Goal: Navigation & Orientation: Find specific page/section

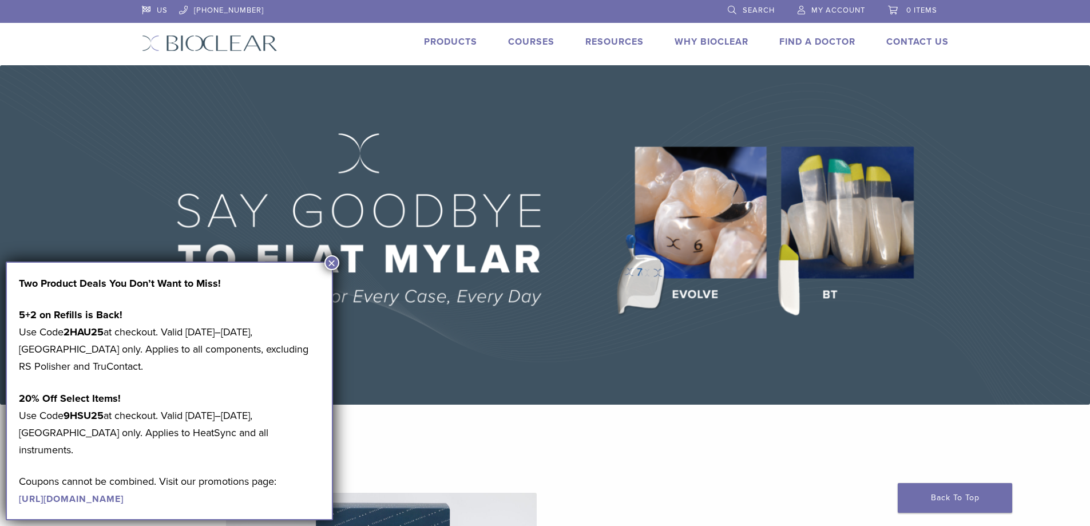
click at [332, 261] on button "×" at bounding box center [331, 262] width 15 height 15
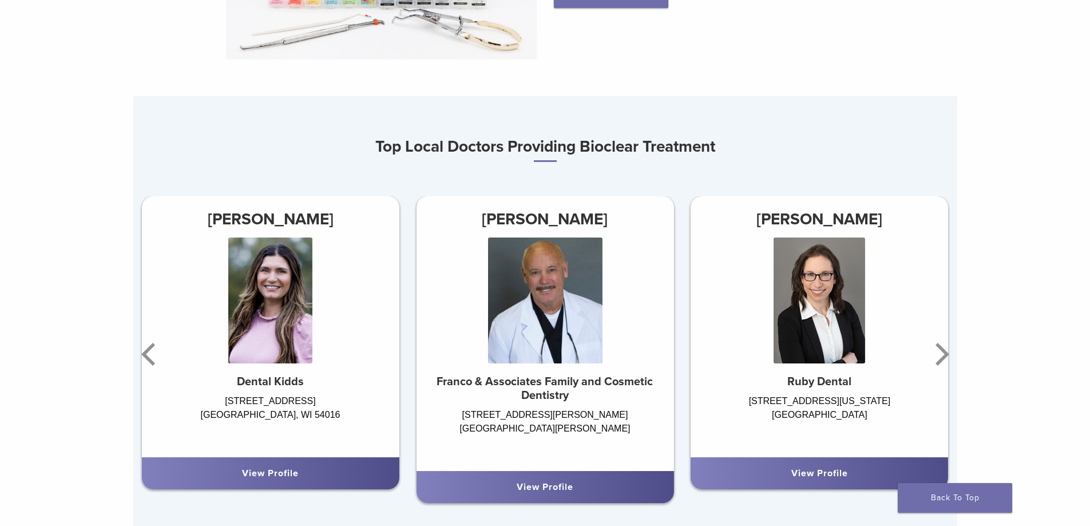
scroll to position [686, 0]
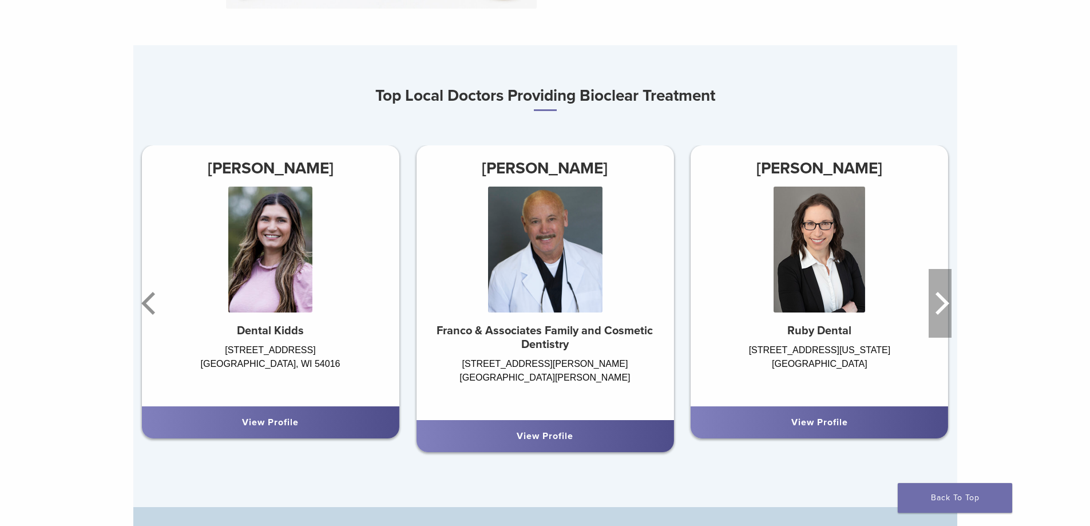
click at [941, 308] on icon "Next" at bounding box center [939, 303] width 23 height 69
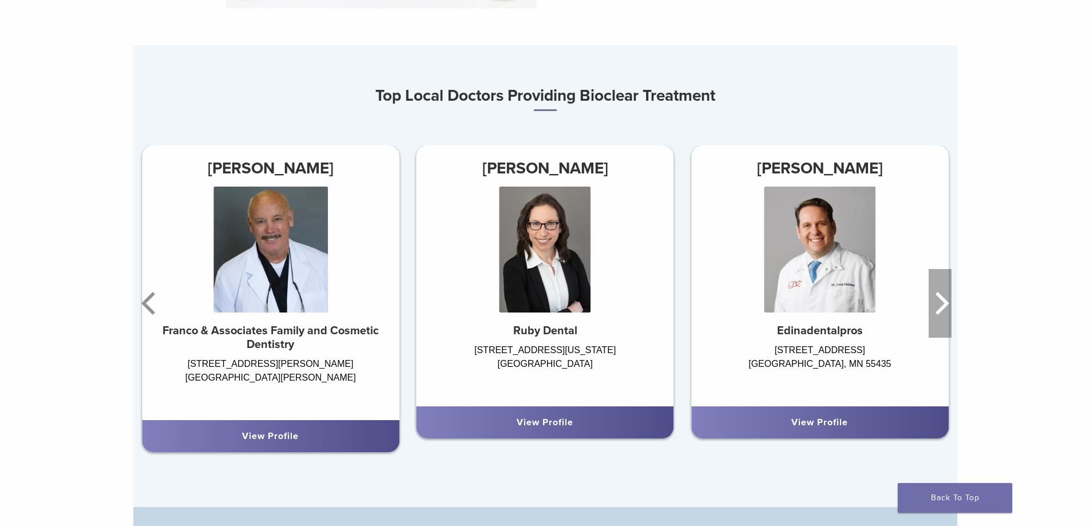
click at [941, 308] on icon "Next" at bounding box center [939, 303] width 23 height 69
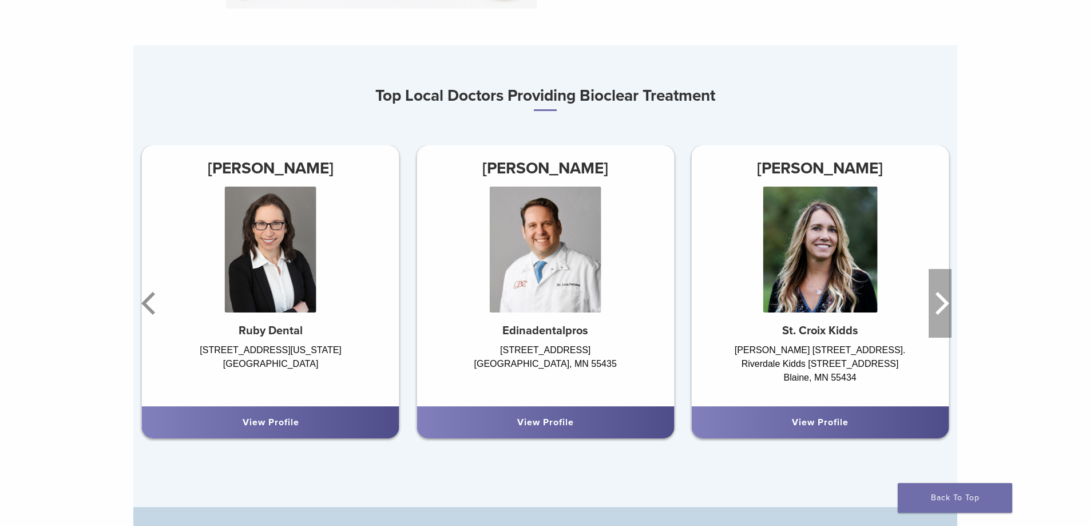
click at [941, 308] on icon "Next" at bounding box center [939, 303] width 23 height 69
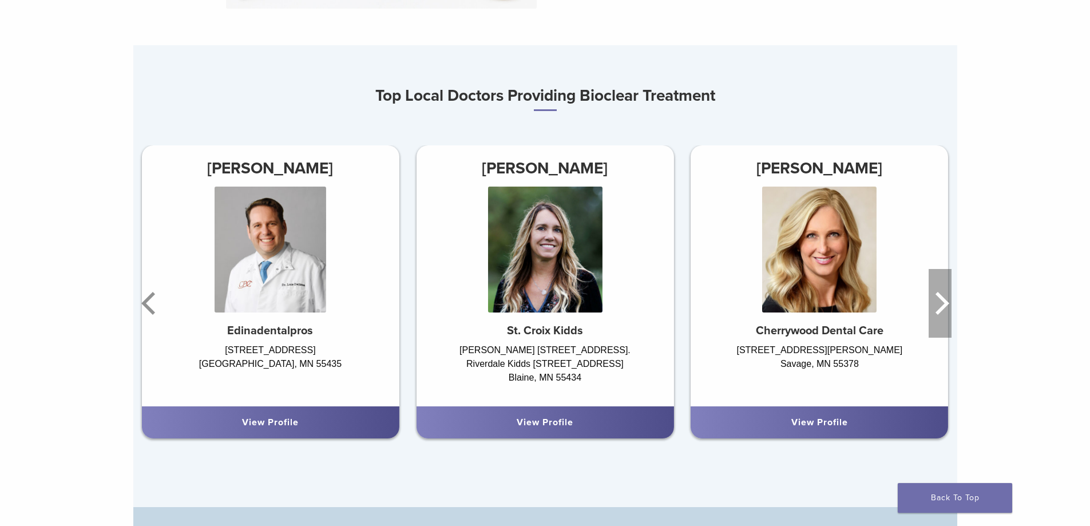
click at [941, 308] on icon "Next" at bounding box center [939, 303] width 23 height 69
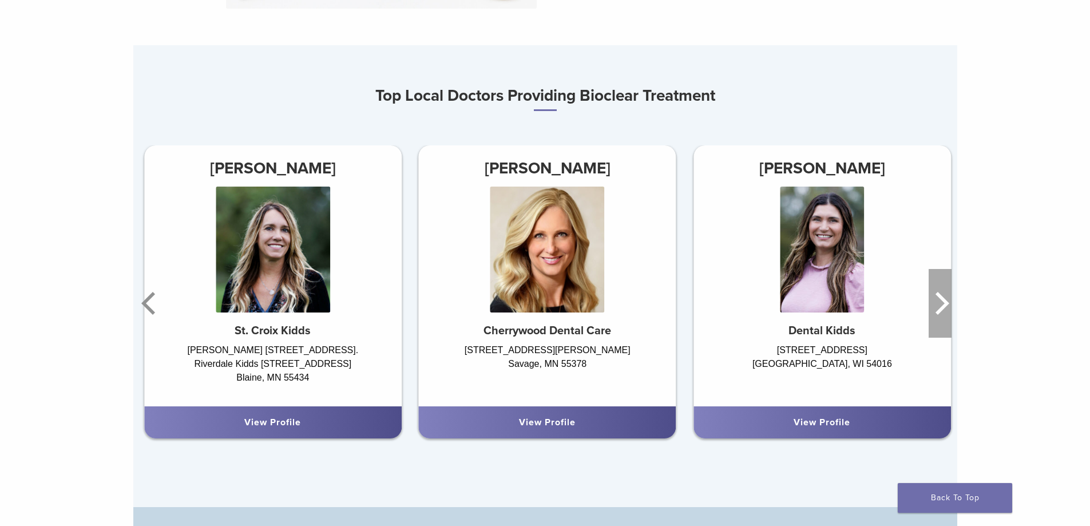
click at [941, 308] on icon "Next" at bounding box center [939, 303] width 23 height 69
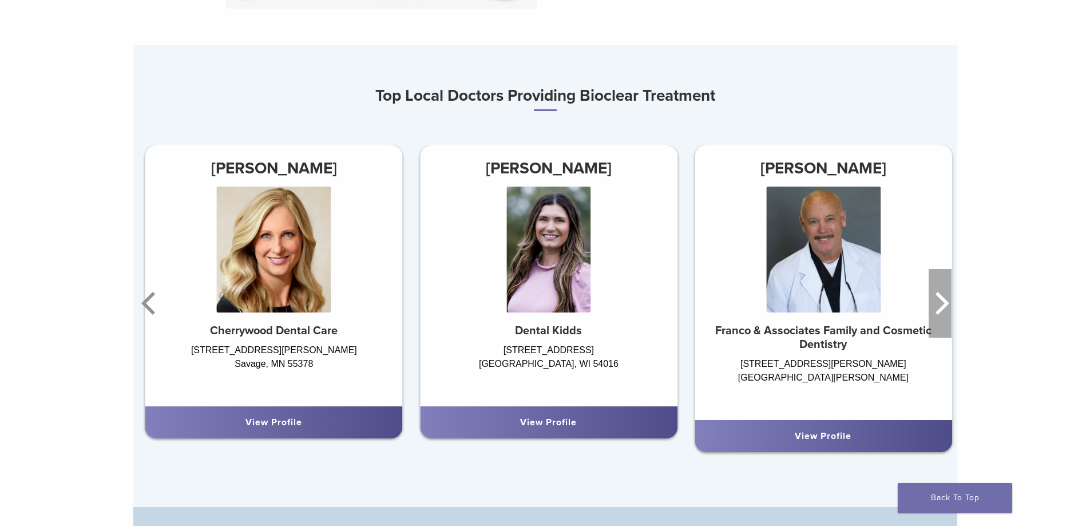
click at [941, 308] on icon "Next" at bounding box center [939, 303] width 23 height 69
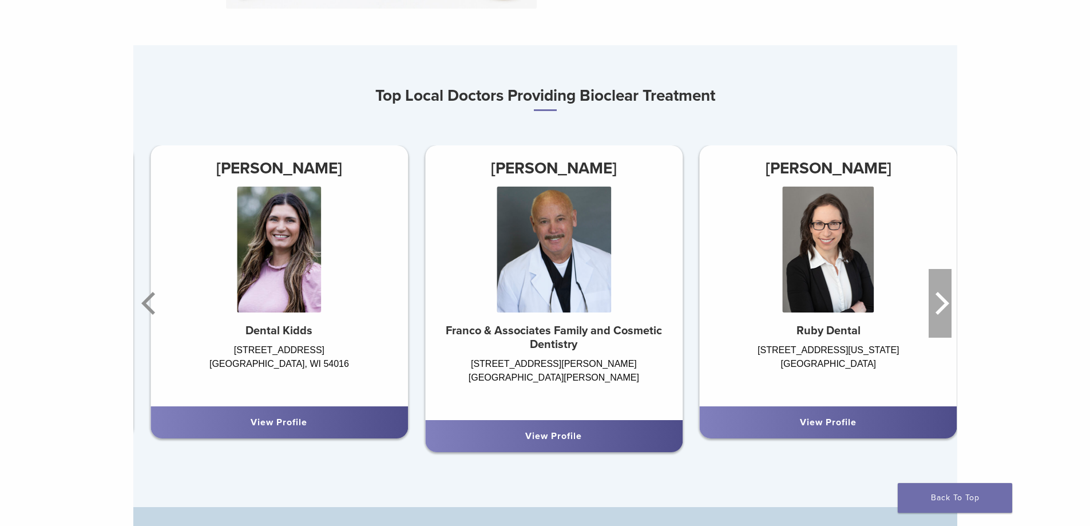
click at [941, 308] on icon "Next" at bounding box center [939, 303] width 23 height 69
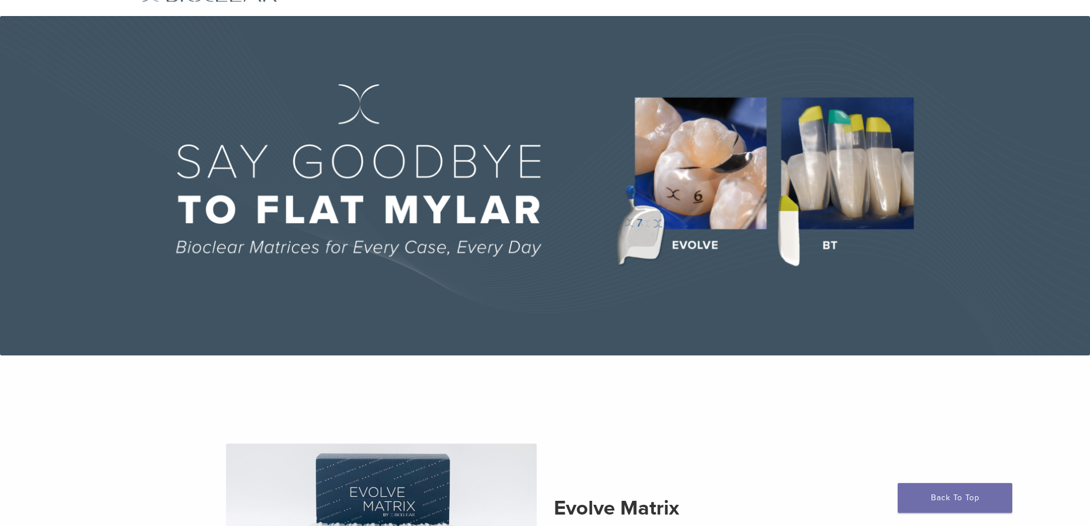
scroll to position [0, 0]
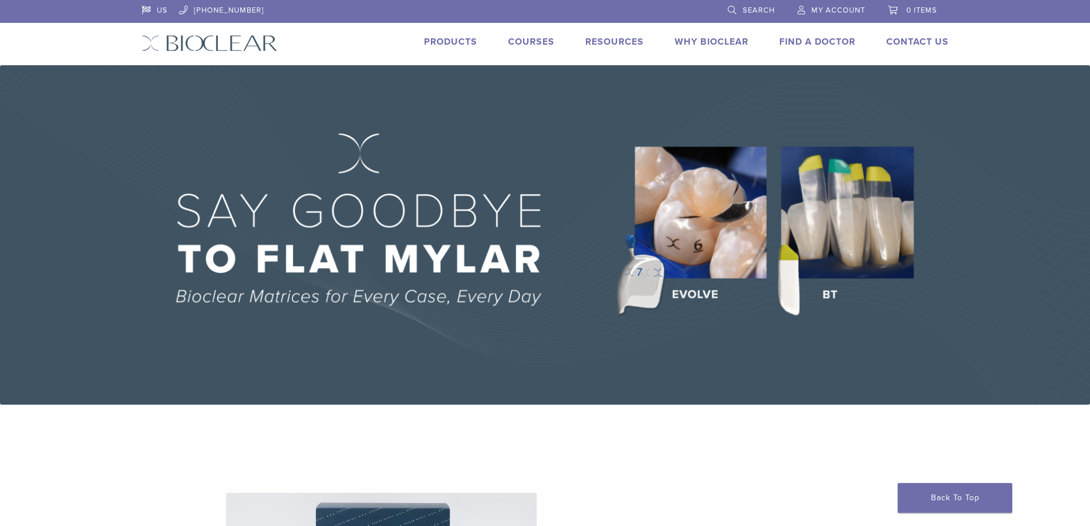
click at [826, 46] on link "Find A Doctor" at bounding box center [817, 41] width 76 height 11
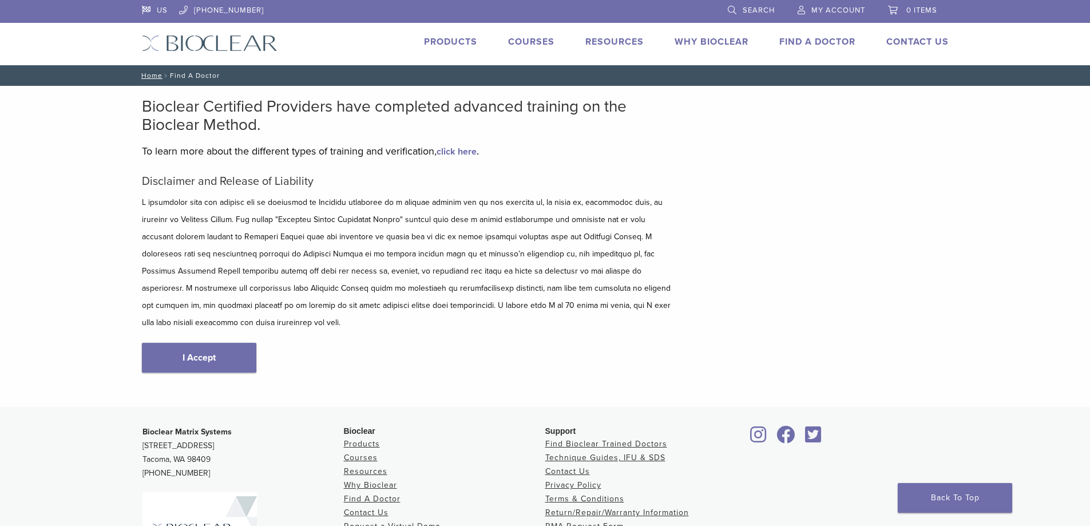
click at [221, 344] on link "I Accept" at bounding box center [199, 358] width 114 height 30
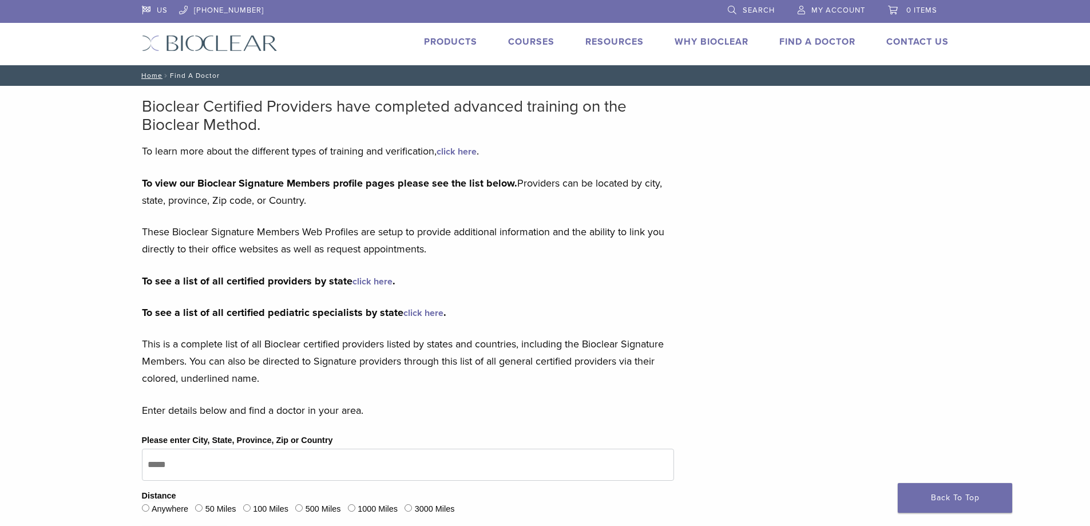
type input "*****"
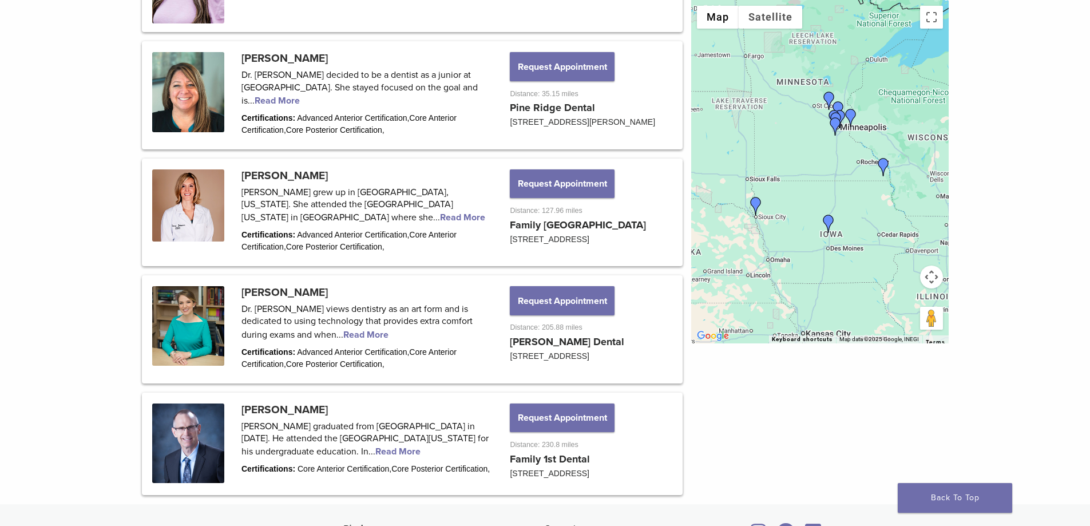
scroll to position [1373, 0]
